Goal: Check status: Check status

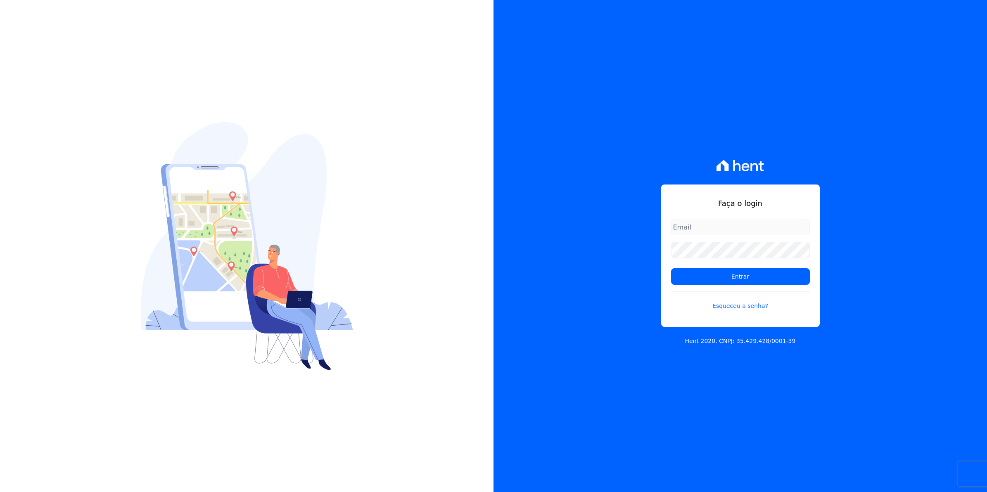
click at [690, 228] on input "email" at bounding box center [740, 227] width 139 height 17
type input "cobranca@munte.com.br"
click at [671, 269] on input "Entrar" at bounding box center [740, 277] width 139 height 17
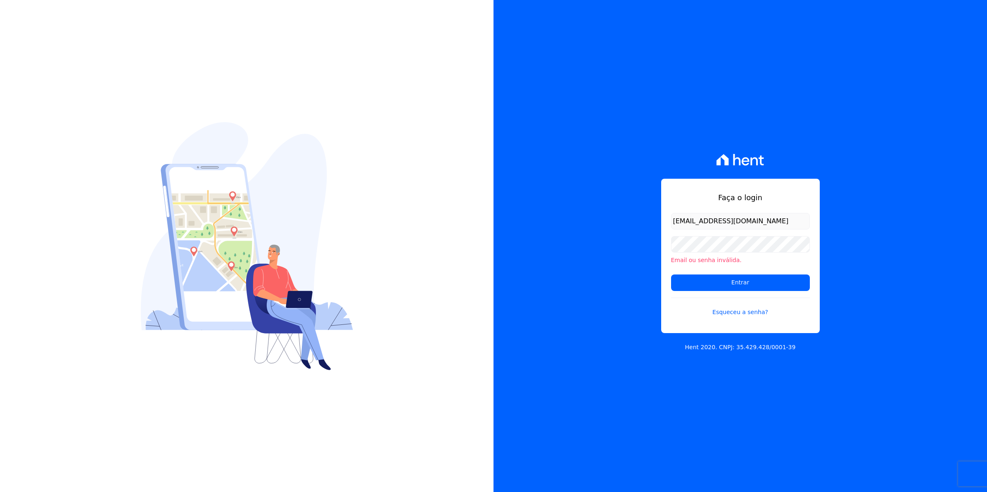
click at [715, 256] on li "Email ou senha inválida." at bounding box center [740, 260] width 139 height 9
click at [671, 275] on input "Entrar" at bounding box center [740, 283] width 139 height 17
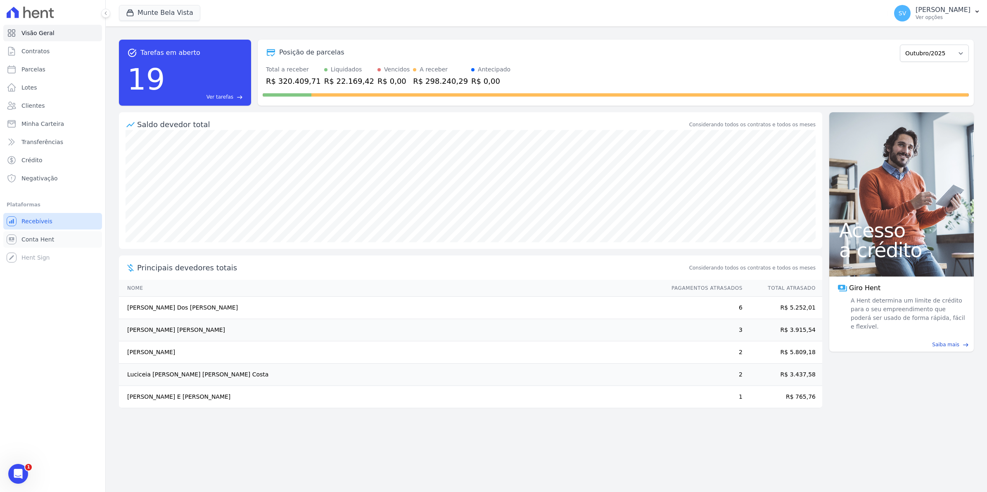
drag, startPoint x: 44, startPoint y: 236, endPoint x: 40, endPoint y: 226, distance: 11.2
click at [44, 236] on span "Conta Hent" at bounding box center [37, 239] width 33 height 8
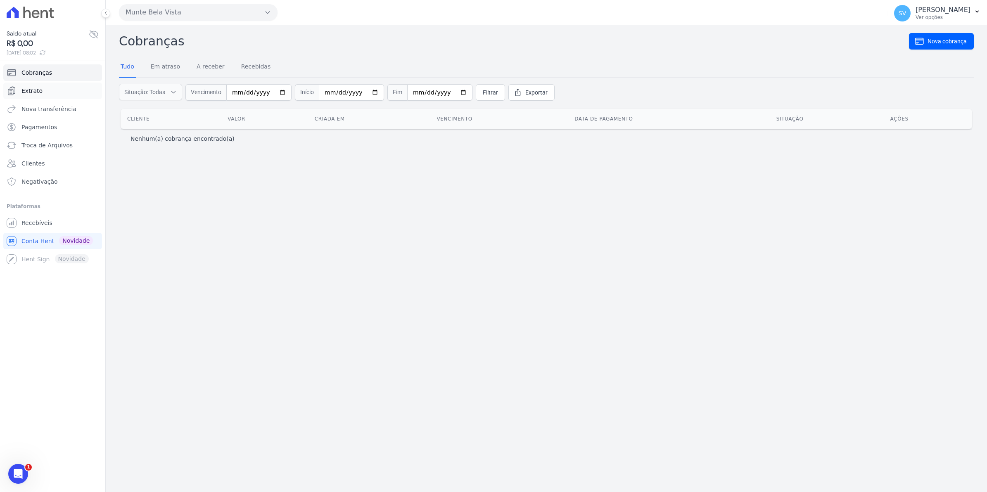
click at [27, 93] on span "Extrato" at bounding box center [31, 91] width 21 height 8
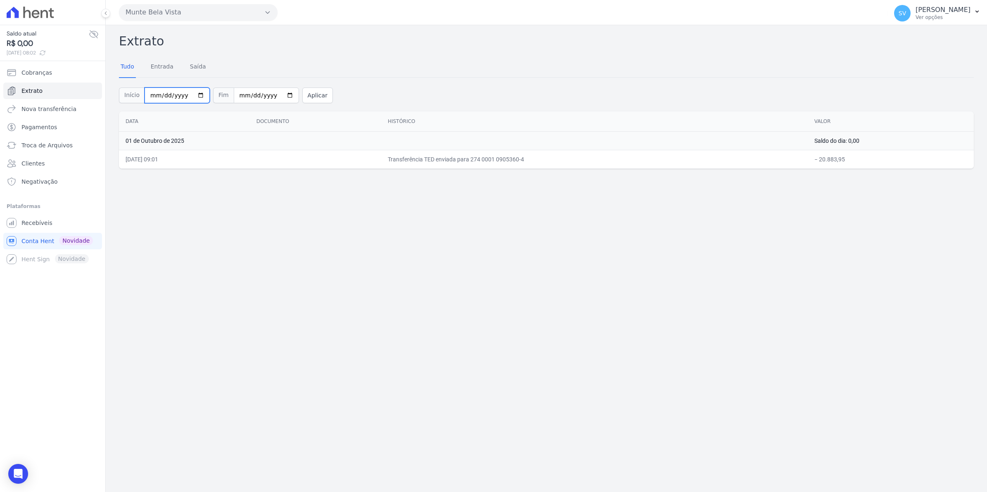
click at [191, 94] on input "[DATE]" at bounding box center [177, 96] width 65 height 16
type input "[DATE]"
click at [306, 100] on button "Aplicar" at bounding box center [317, 96] width 31 height 16
